Goal: Task Accomplishment & Management: Use online tool/utility

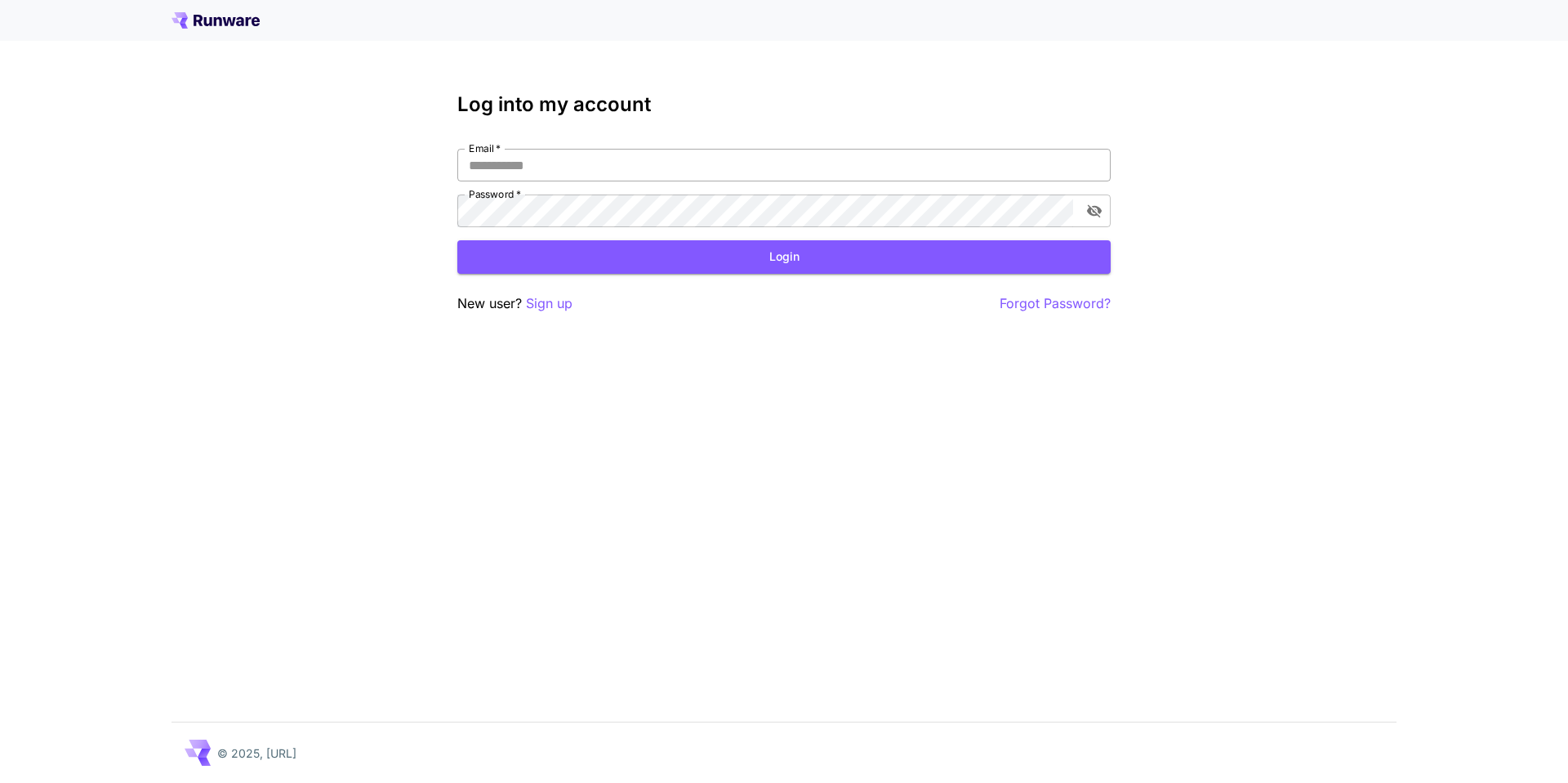
click at [544, 170] on input "Email   *" at bounding box center [784, 165] width 654 height 33
type input "**********"
click at [651, 266] on button "Login" at bounding box center [784, 257] width 654 height 34
